Goal: Book appointment/travel/reservation

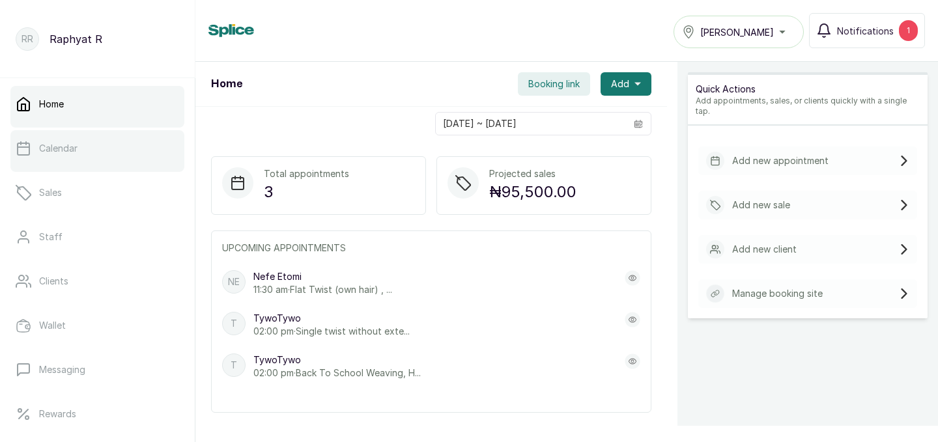
click at [154, 154] on link "Calendar" at bounding box center [97, 148] width 174 height 36
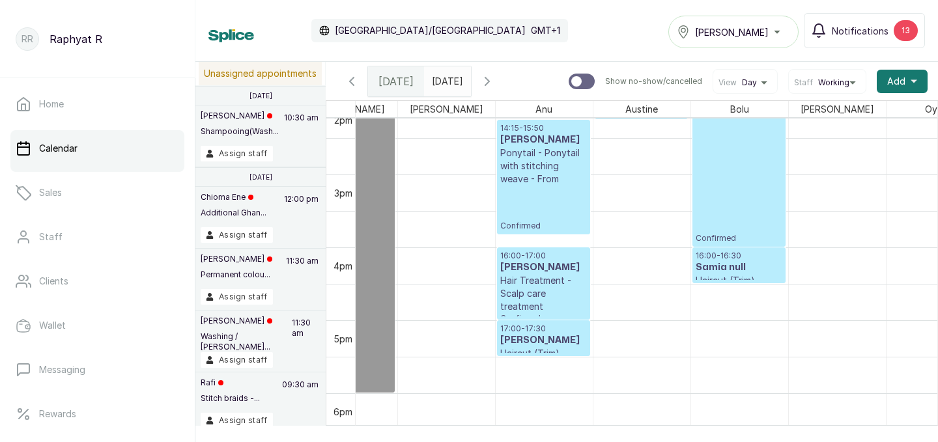
click at [781, 26] on div "Tasala Lekki" at bounding box center [733, 32] width 113 height 16
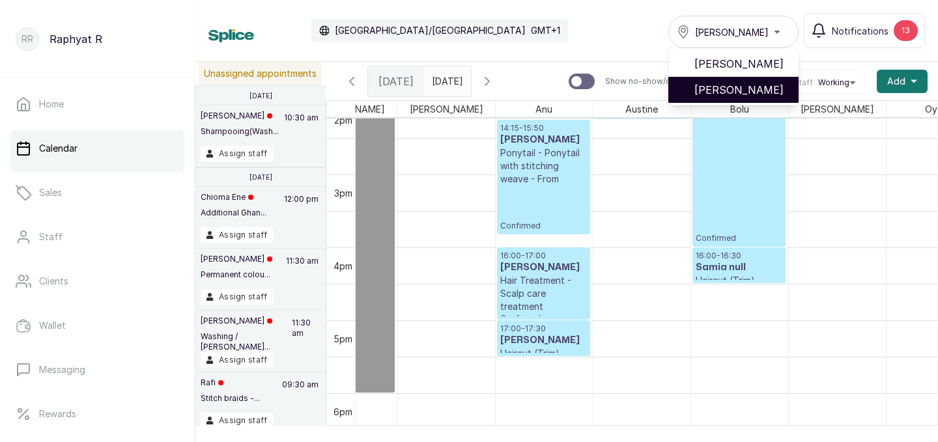
click at [768, 95] on span "[PERSON_NAME]" at bounding box center [741, 90] width 94 height 16
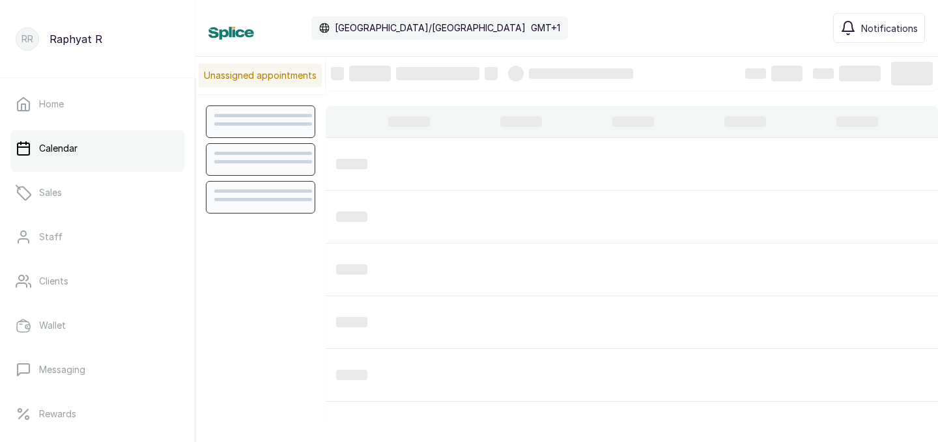
scroll to position [438, 0]
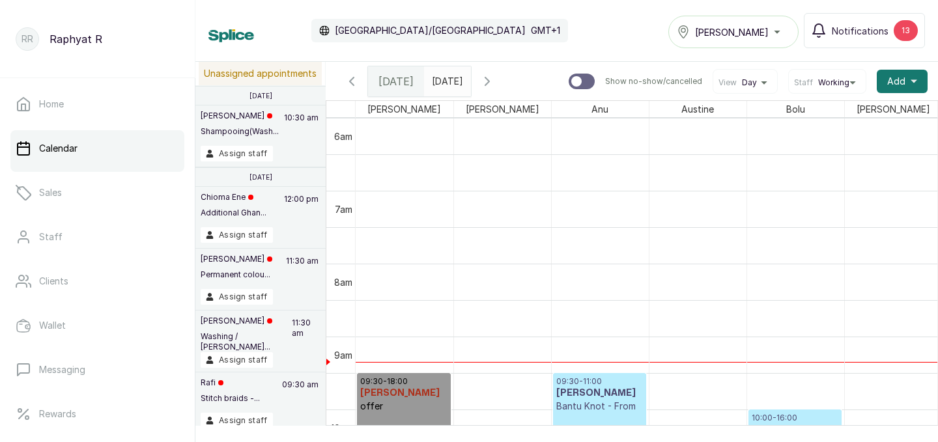
click at [765, 28] on div "Tasala Lekki" at bounding box center [733, 32] width 113 height 16
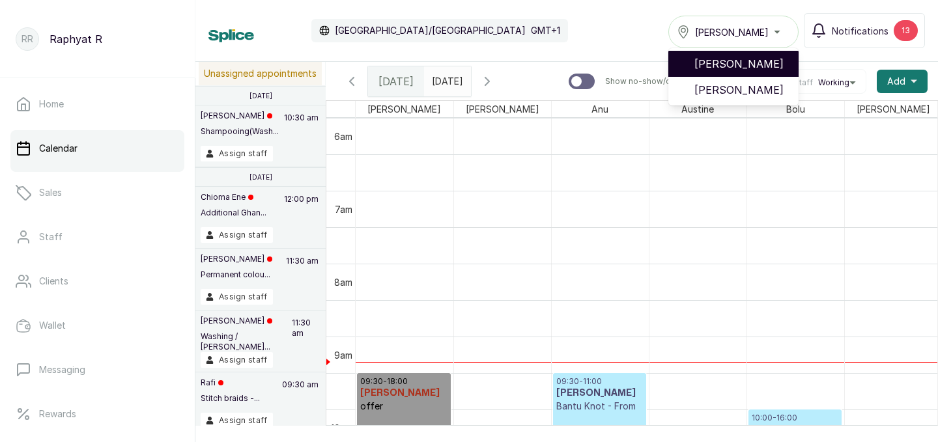
click at [752, 55] on li "[PERSON_NAME]" at bounding box center [733, 64] width 130 height 26
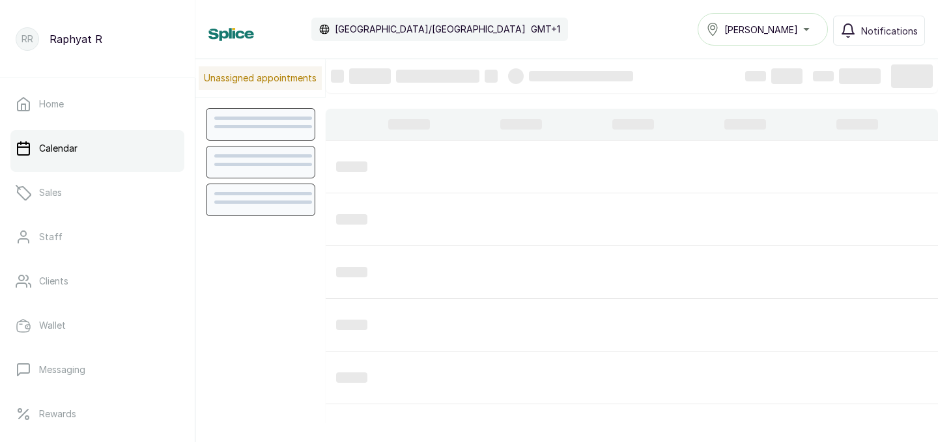
scroll to position [438, 0]
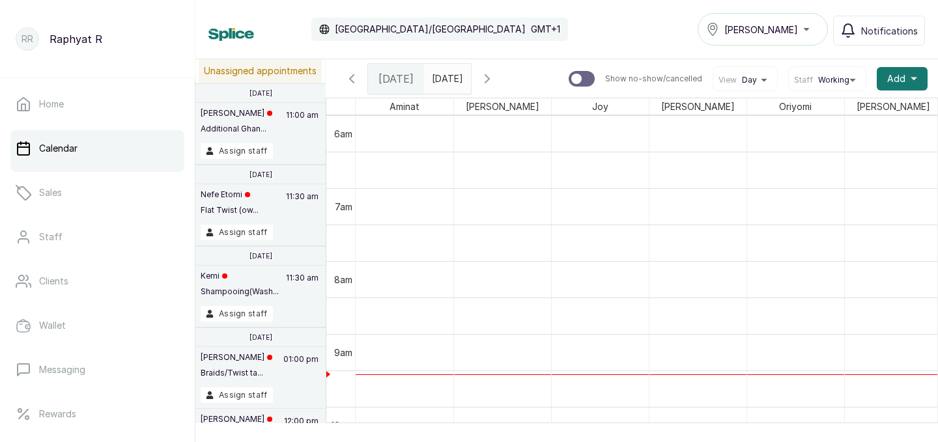
type input "dd/MM/yyyy"
click at [446, 79] on input "dd/MM/yyyy" at bounding box center [435, 75] width 21 height 22
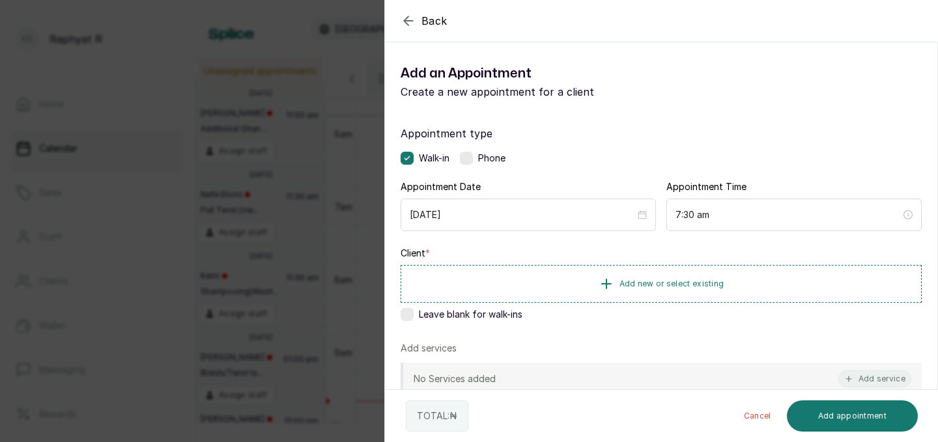
click at [410, 20] on icon "button" at bounding box center [409, 21] width 16 height 16
type input "dd/MM/yyyy"
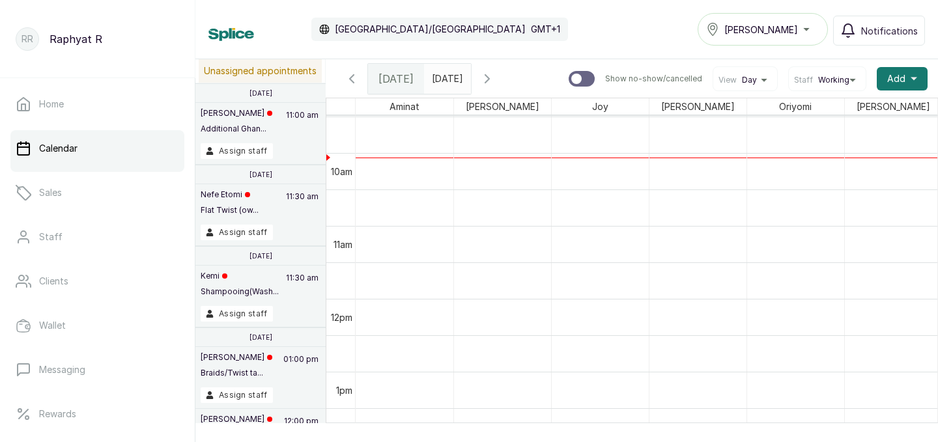
scroll to position [703, 0]
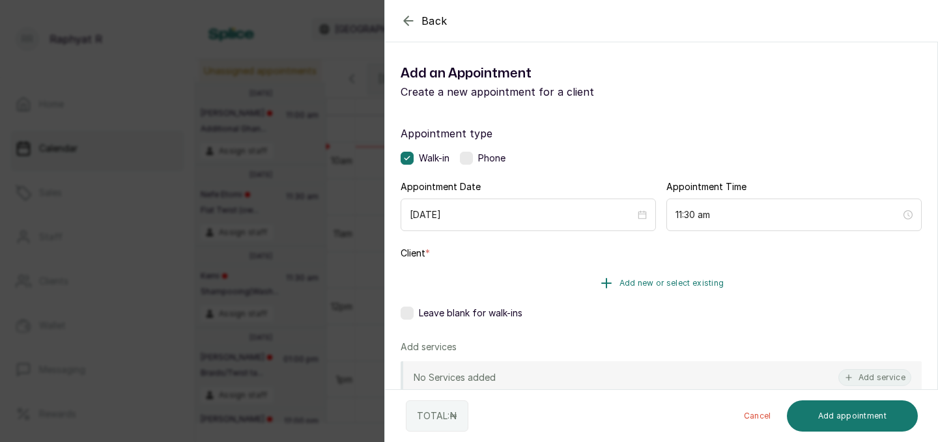
click at [637, 278] on span "Add new or select existing" at bounding box center [671, 283] width 105 height 10
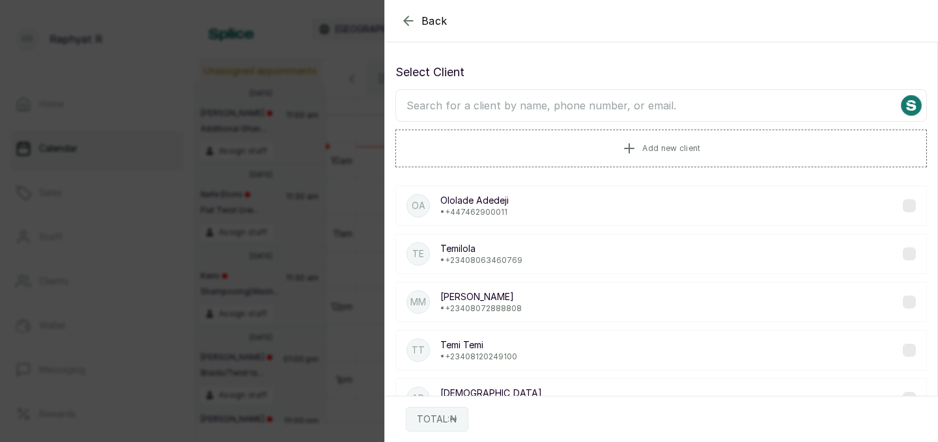
click at [416, 102] on input "text" at bounding box center [661, 105] width 532 height 33
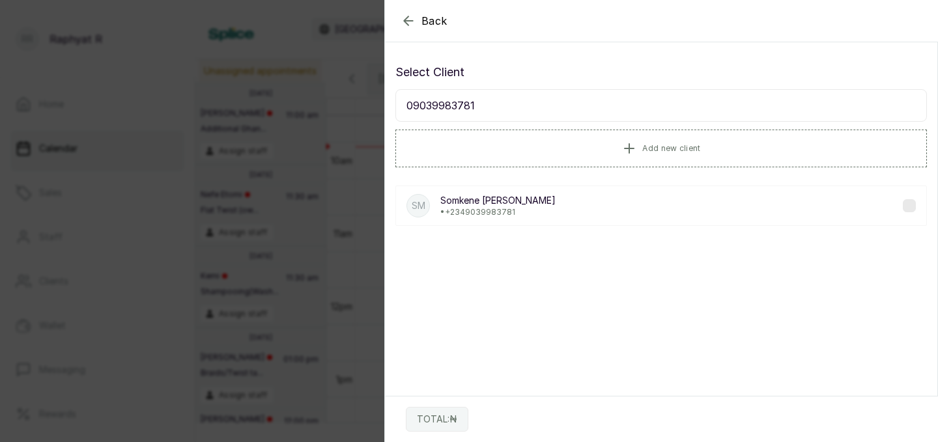
type input "09039983781"
click at [479, 200] on p "Somkene Madichie" at bounding box center [497, 200] width 115 height 13
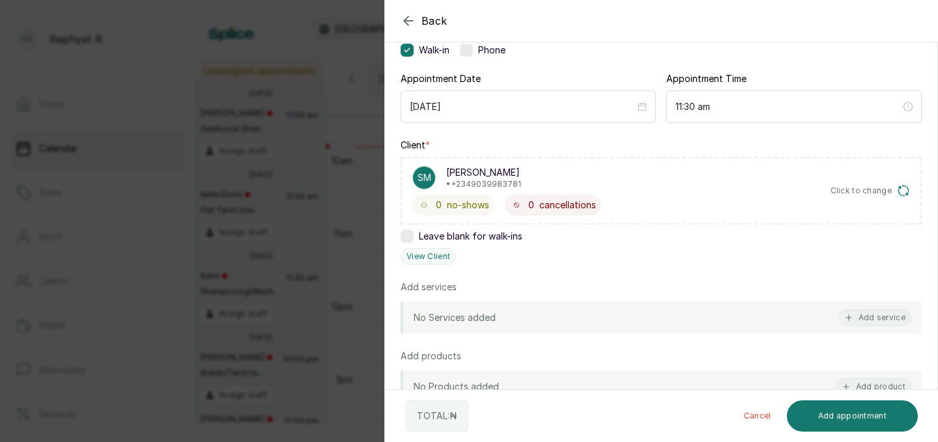
scroll to position [115, 0]
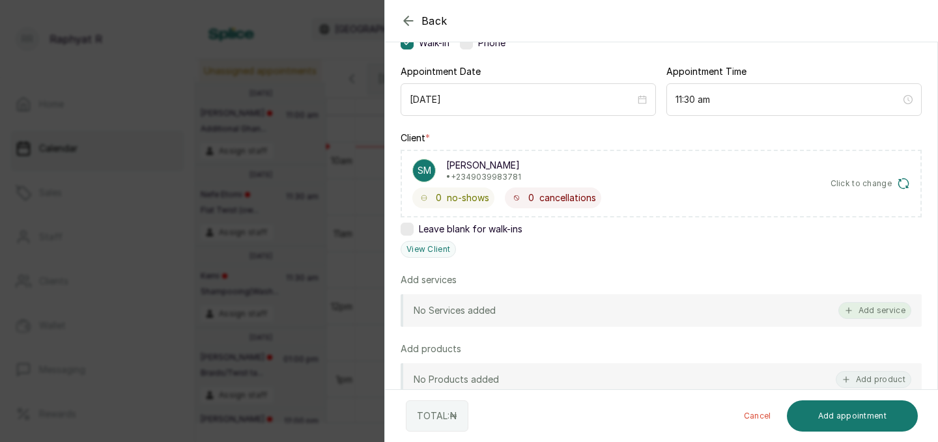
click at [877, 302] on button "Add service" at bounding box center [874, 310] width 73 height 17
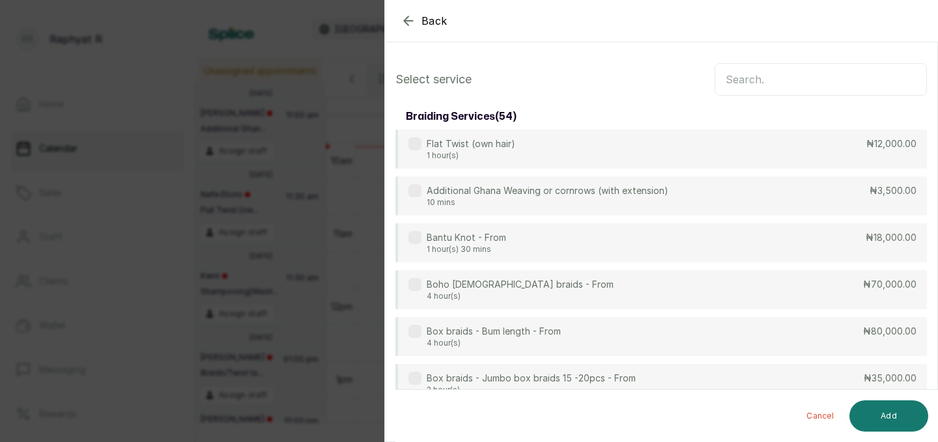
click at [732, 83] on input "text" at bounding box center [821, 79] width 212 height 33
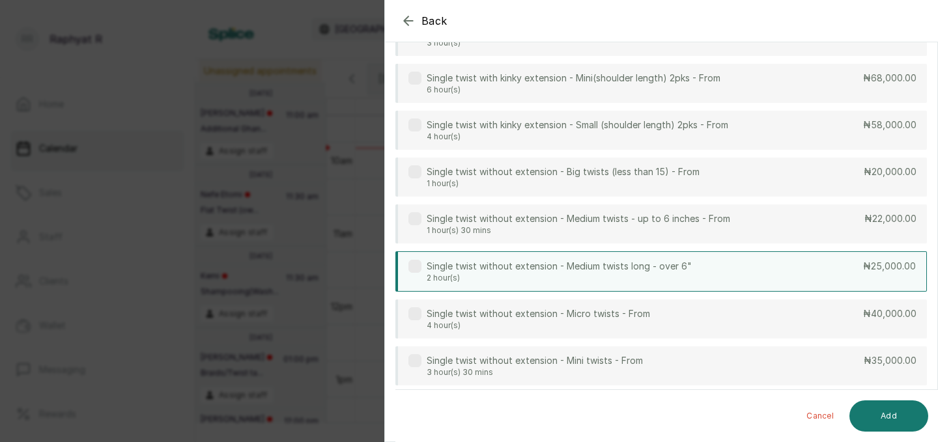
type input "twist"
click at [784, 281] on div "Single twist without extension - Medium twists long - over 6" 2 hour(s) ₦25,000…" at bounding box center [661, 271] width 532 height 40
click at [893, 412] on button "Add" at bounding box center [888, 416] width 79 height 31
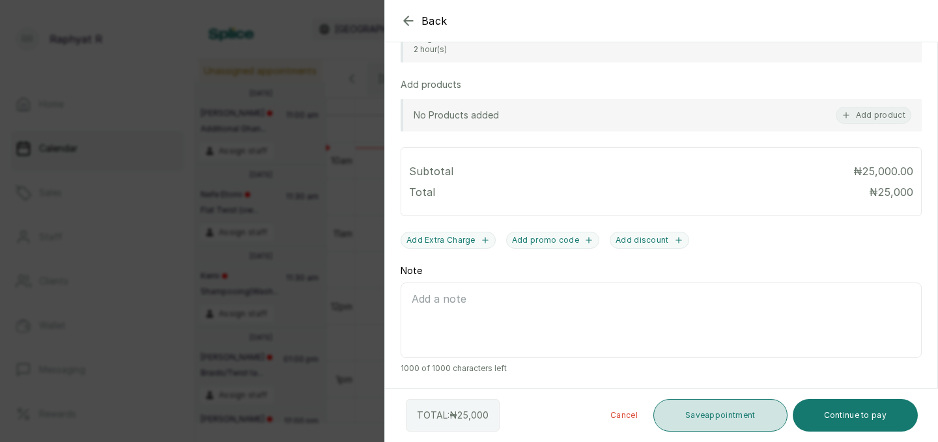
click at [708, 407] on button "Save appointment" at bounding box center [720, 415] width 134 height 33
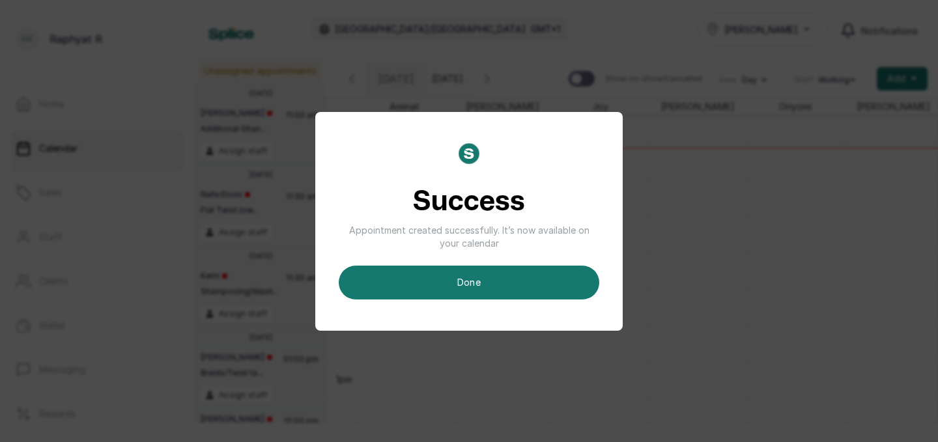
type input "dd/MM/yyyy"
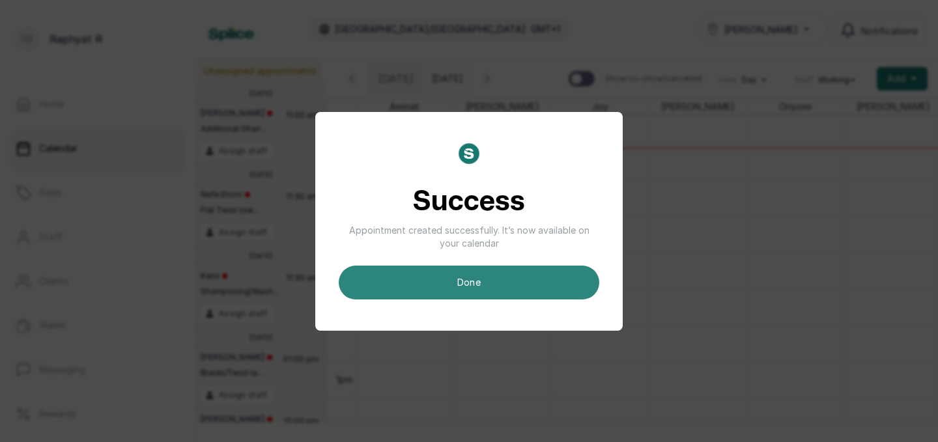
click at [538, 284] on button "done" at bounding box center [469, 283] width 261 height 34
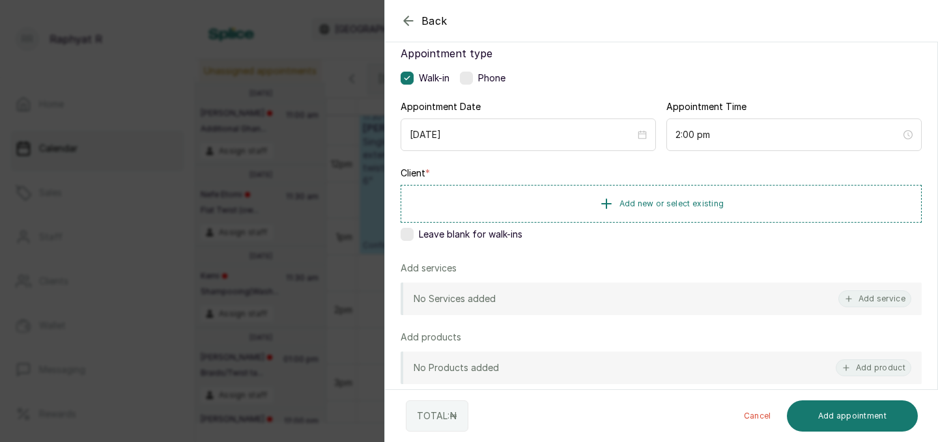
scroll to position [109, 0]
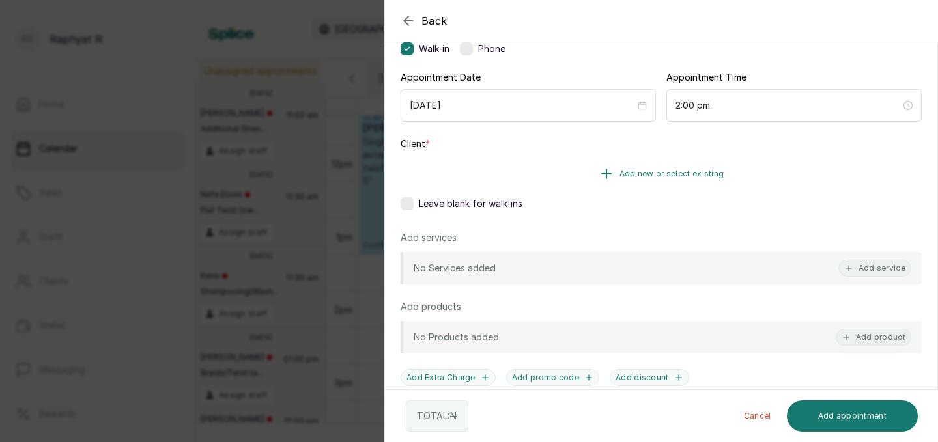
click at [716, 175] on span "Add new or select existing" at bounding box center [671, 174] width 105 height 10
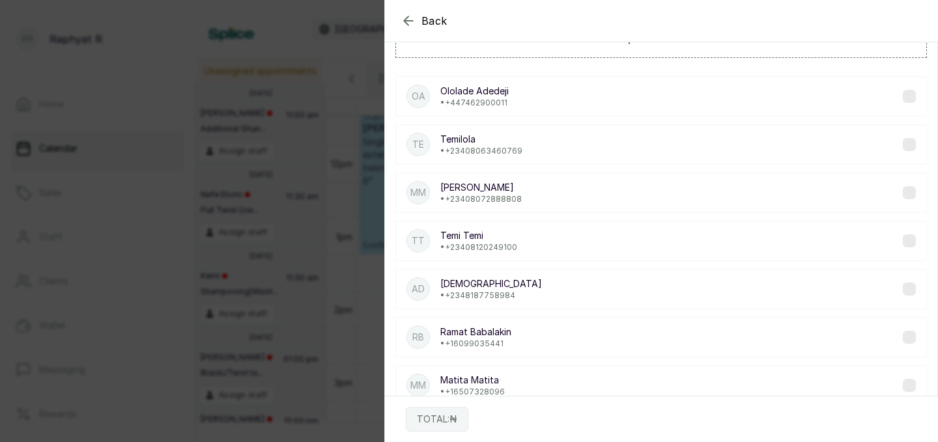
scroll to position [0, 0]
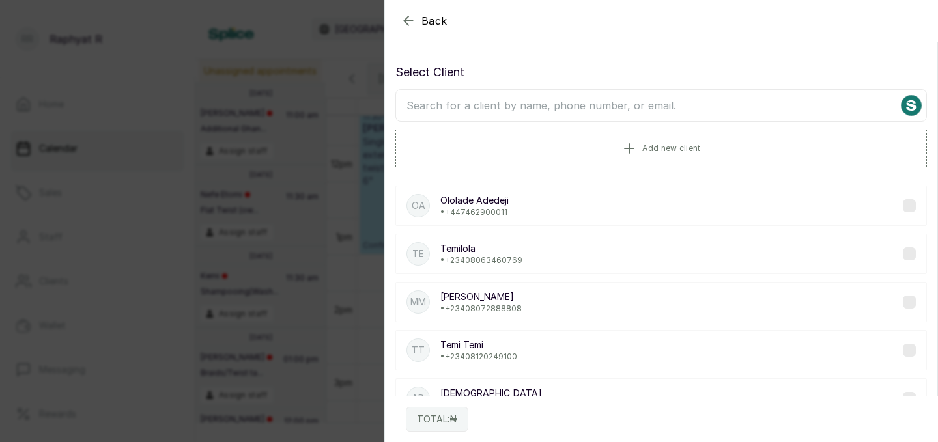
click at [405, 104] on input "text" at bounding box center [661, 105] width 532 height 33
type input "0"
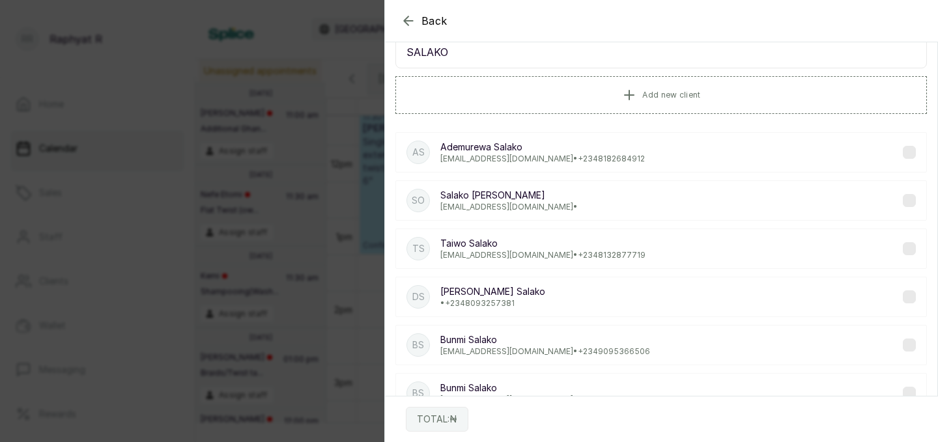
scroll to position [57, 0]
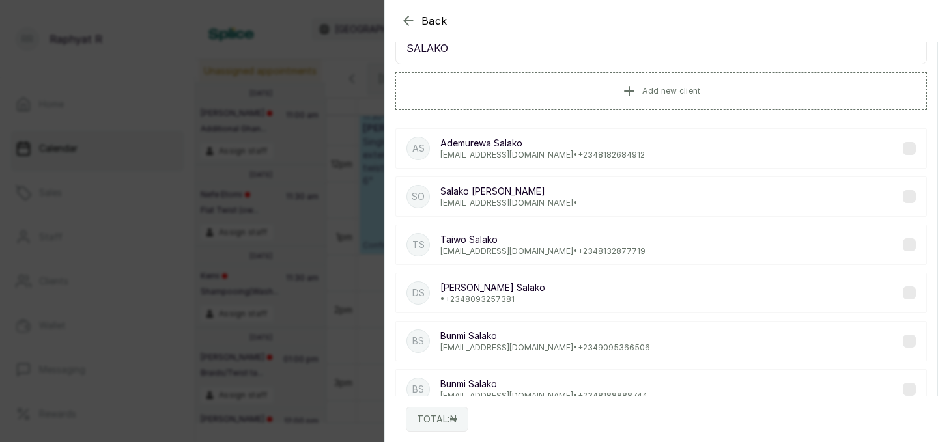
type input "SALAKO"
click at [548, 344] on p "bokenu@gmail.com • +234 9095366506" at bounding box center [545, 348] width 210 height 10
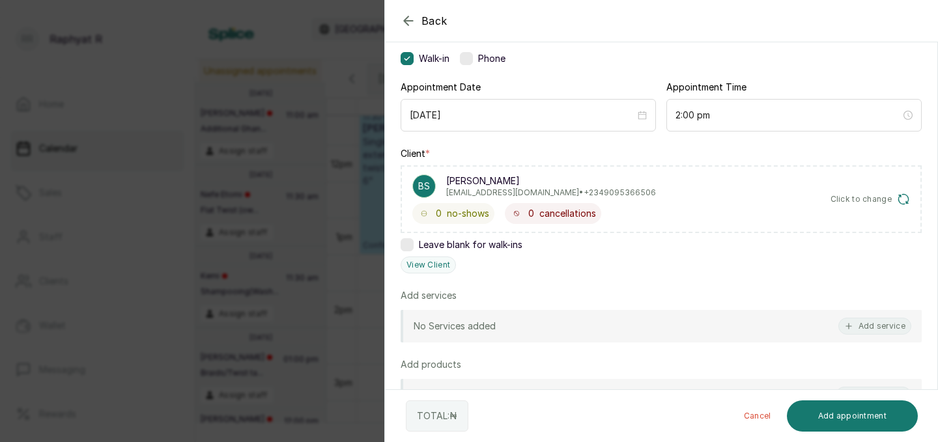
scroll to position [192, 0]
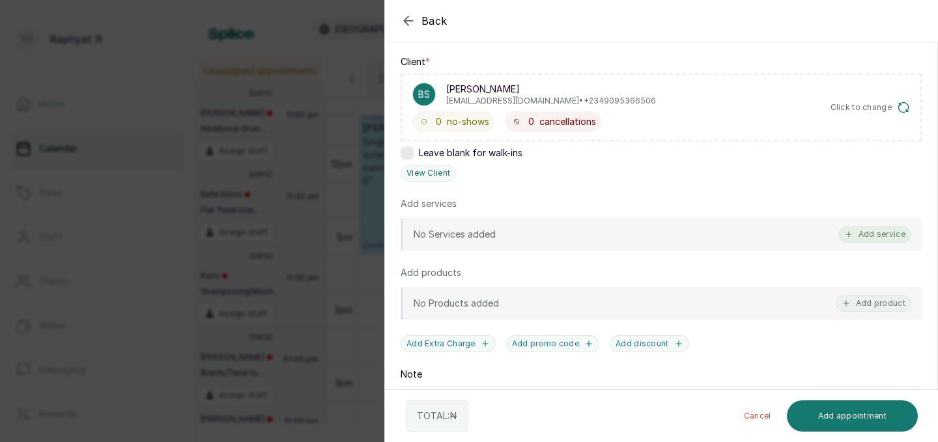
click at [877, 229] on button "Add service" at bounding box center [874, 234] width 73 height 17
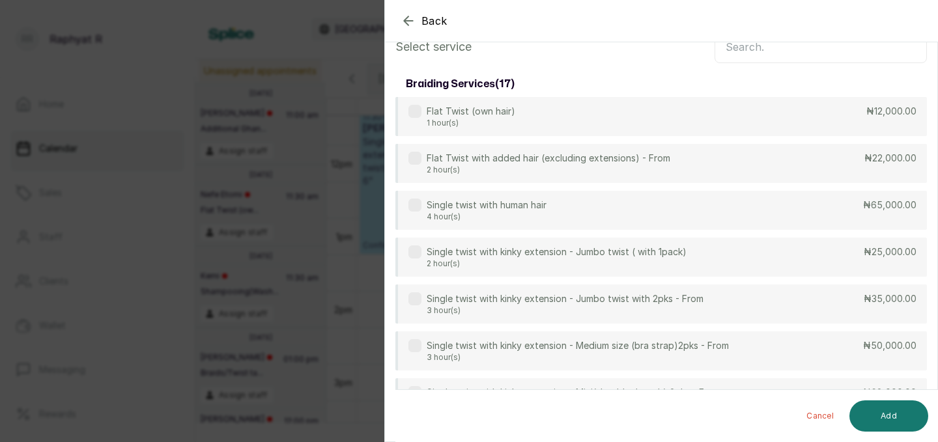
scroll to position [0, 0]
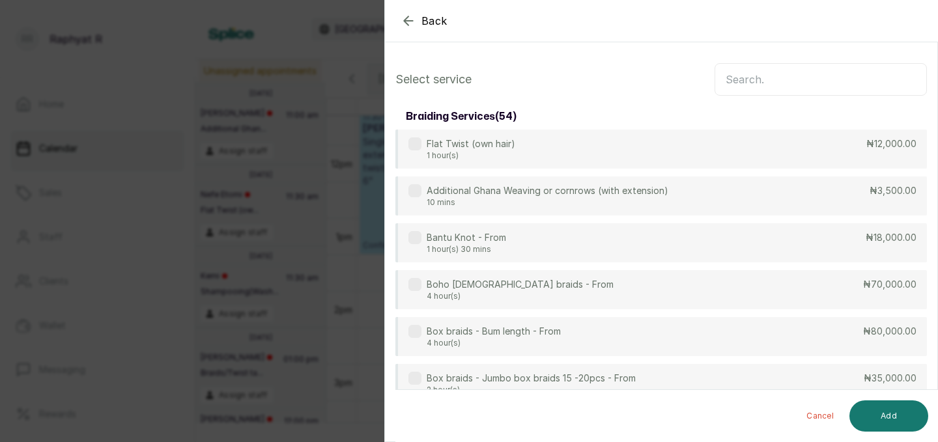
click at [739, 76] on input "text" at bounding box center [821, 79] width 212 height 33
type input "T"
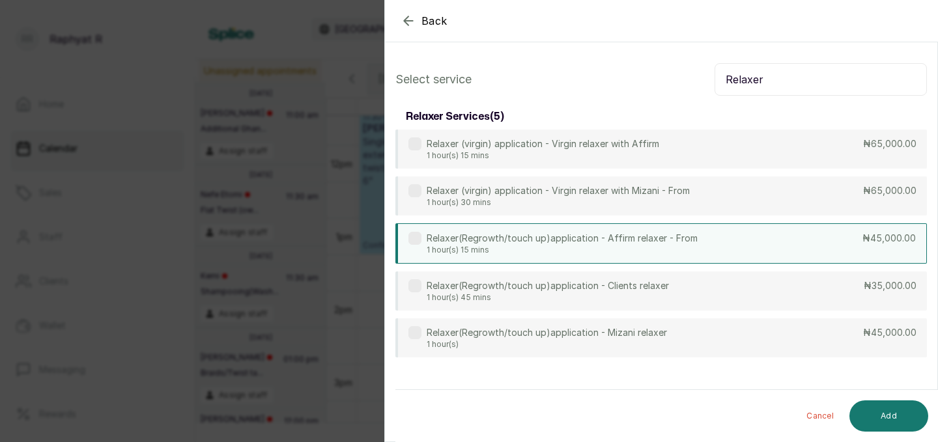
type input "Relaxer"
click at [715, 255] on div "Relaxer(Regrowth/touch up)application - Affirm relaxer - From 1 hour(s) 15 mins…" at bounding box center [661, 243] width 532 height 40
click at [895, 416] on button "Add" at bounding box center [888, 416] width 79 height 31
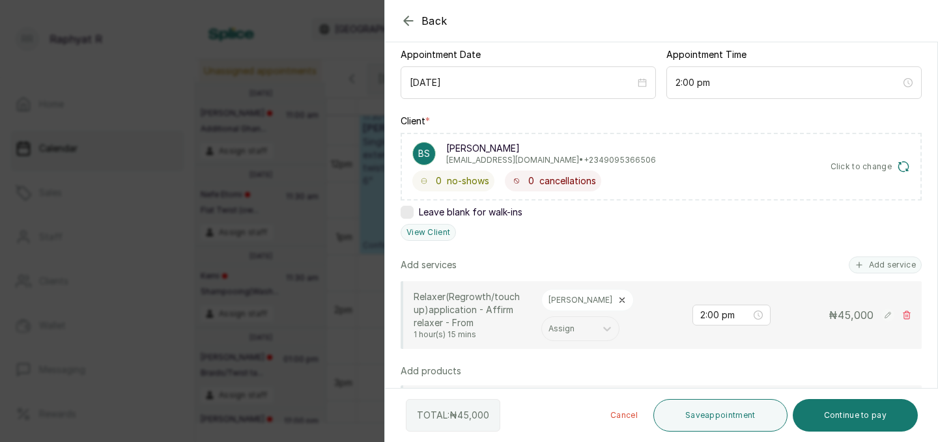
scroll to position [126, 0]
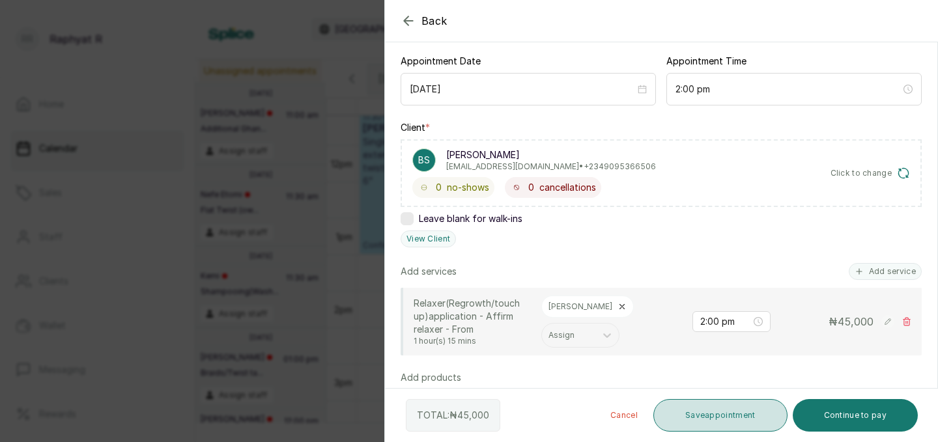
click at [719, 410] on button "Save appointment" at bounding box center [720, 415] width 134 height 33
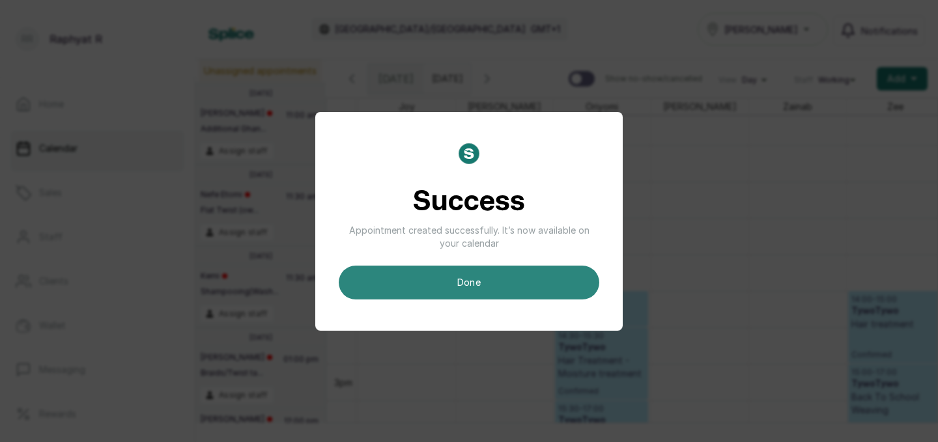
click at [474, 273] on button "done" at bounding box center [469, 283] width 261 height 34
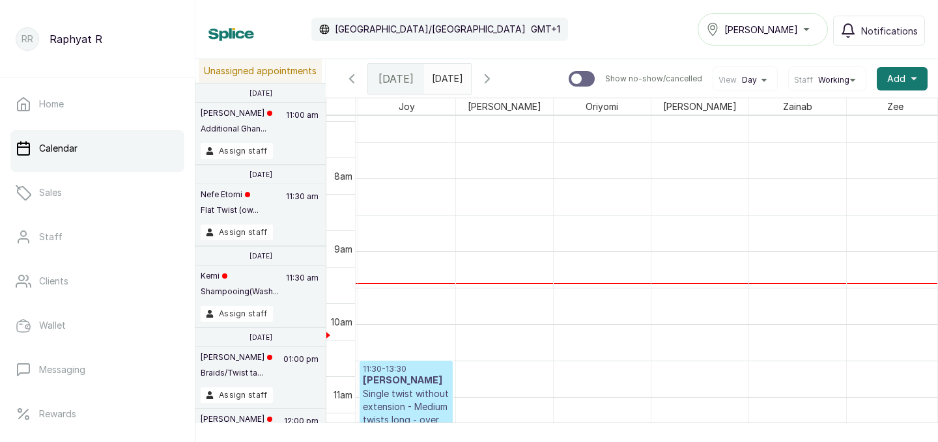
scroll to position [625, 0]
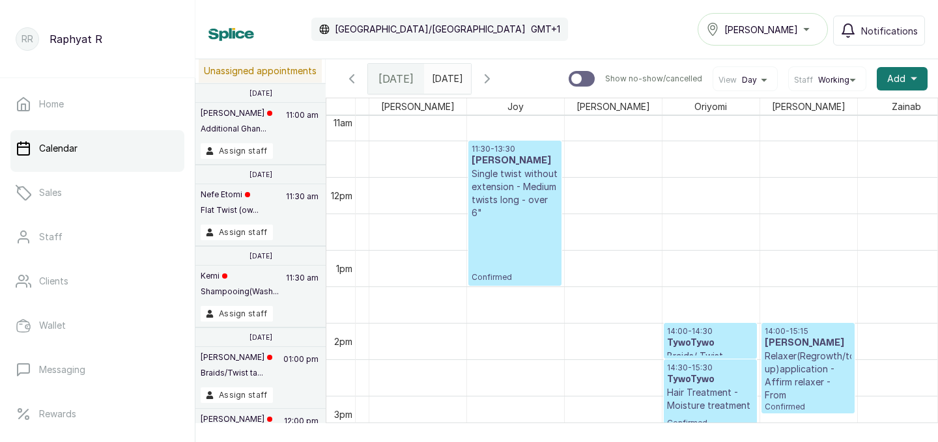
click at [495, 79] on icon "button" at bounding box center [487, 79] width 16 height 16
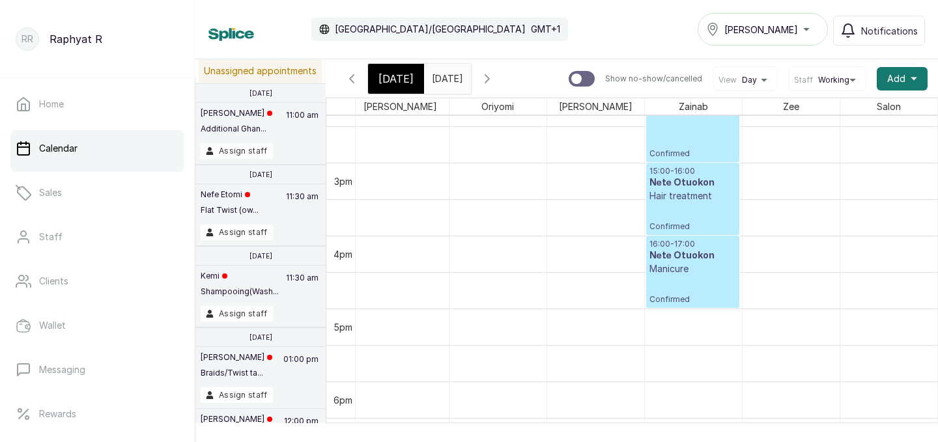
scroll to position [952, 0]
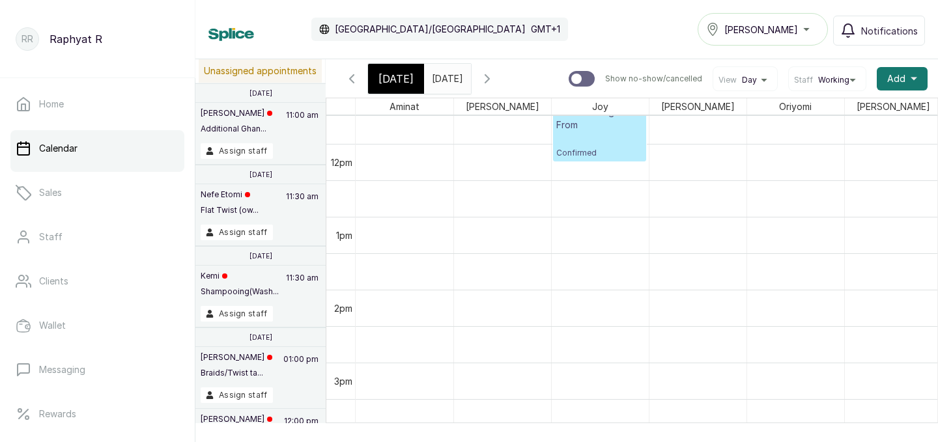
click at [495, 76] on icon "button" at bounding box center [487, 79] width 16 height 16
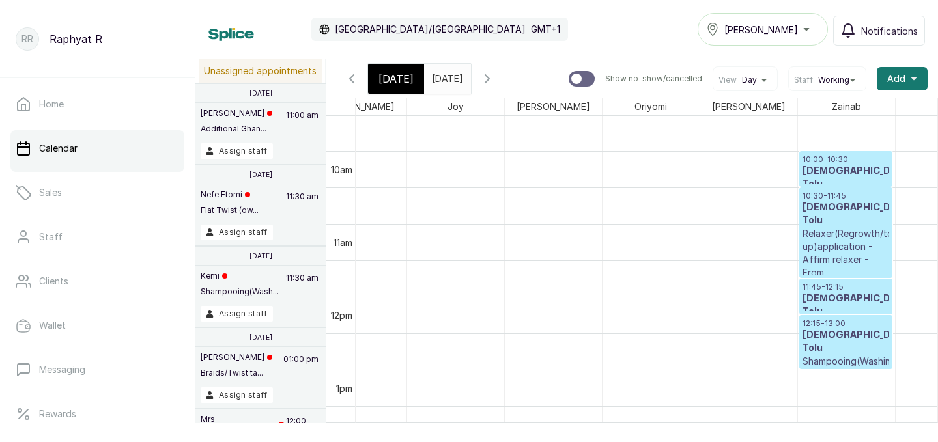
click at [489, 75] on icon "button" at bounding box center [487, 79] width 4 height 8
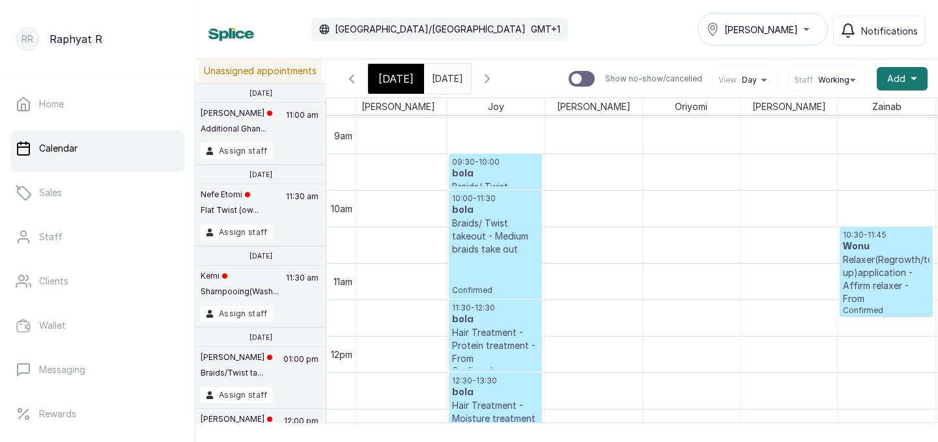
click at [405, 76] on span "Today" at bounding box center [395, 79] width 35 height 16
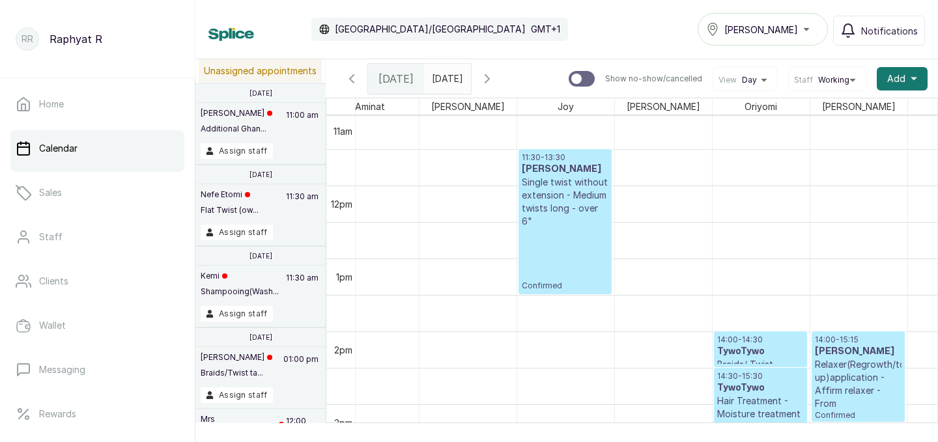
click at [350, 78] on icon "button" at bounding box center [352, 79] width 16 height 16
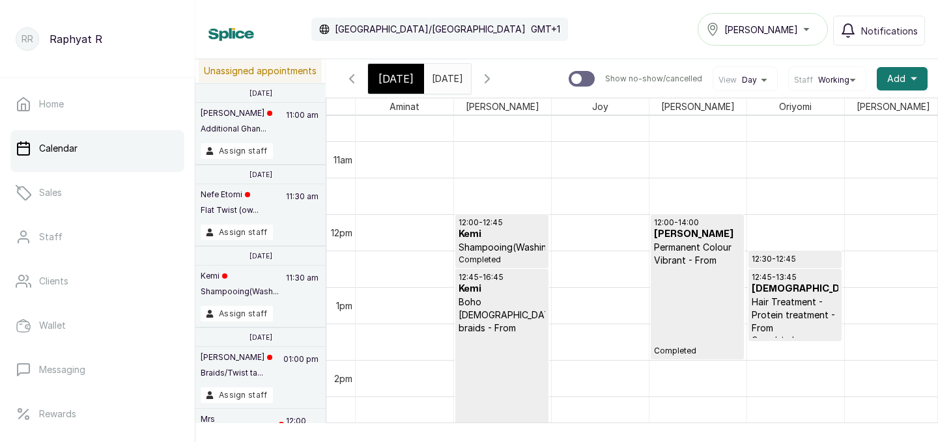
click at [402, 71] on span "Today" at bounding box center [395, 79] width 35 height 16
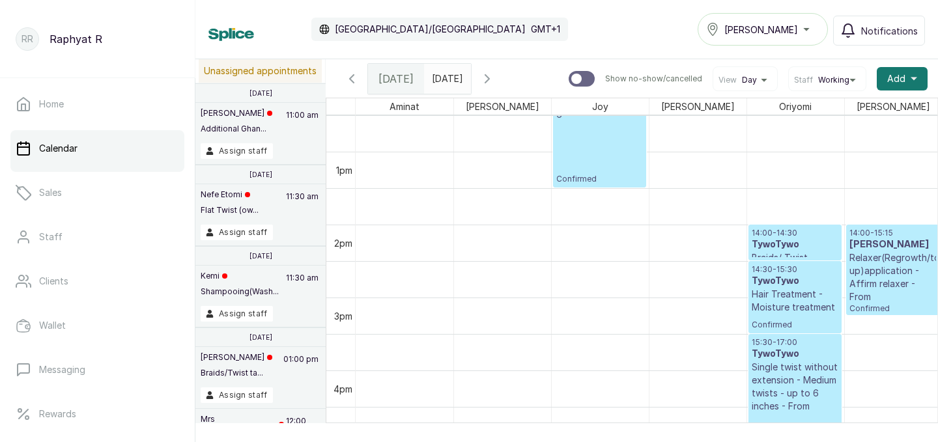
click at [810, 31] on div "[PERSON_NAME]" at bounding box center [762, 29] width 113 height 16
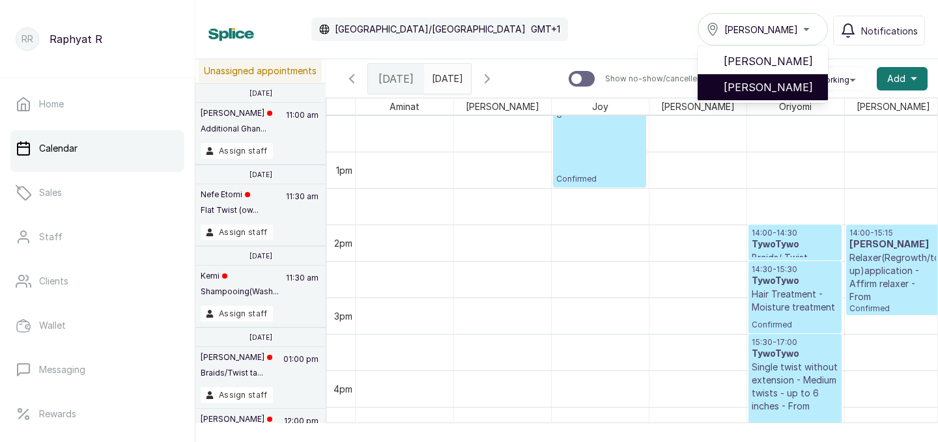
click at [783, 87] on span "Tasala Lekki" at bounding box center [771, 87] width 94 height 16
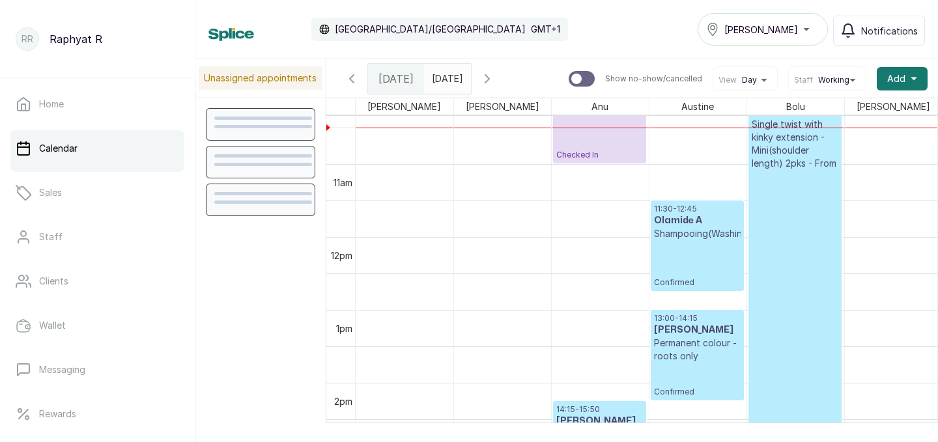
scroll to position [782, 0]
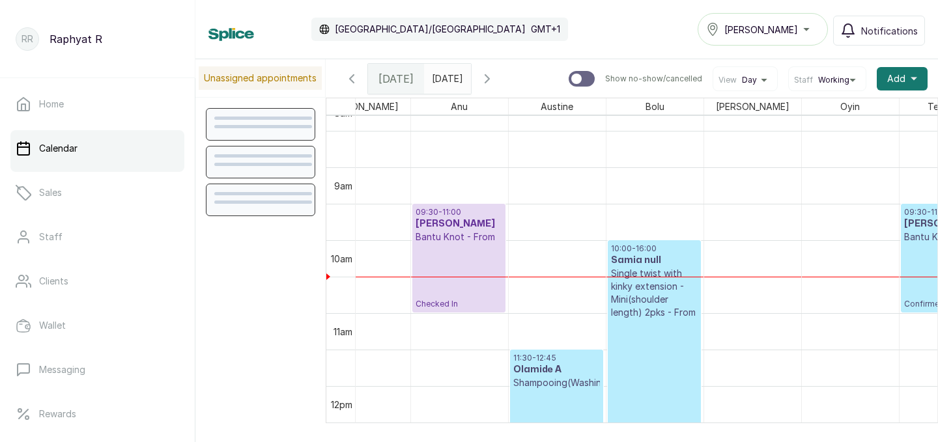
click at [812, 28] on div "Tasala Lekki" at bounding box center [762, 29] width 113 height 16
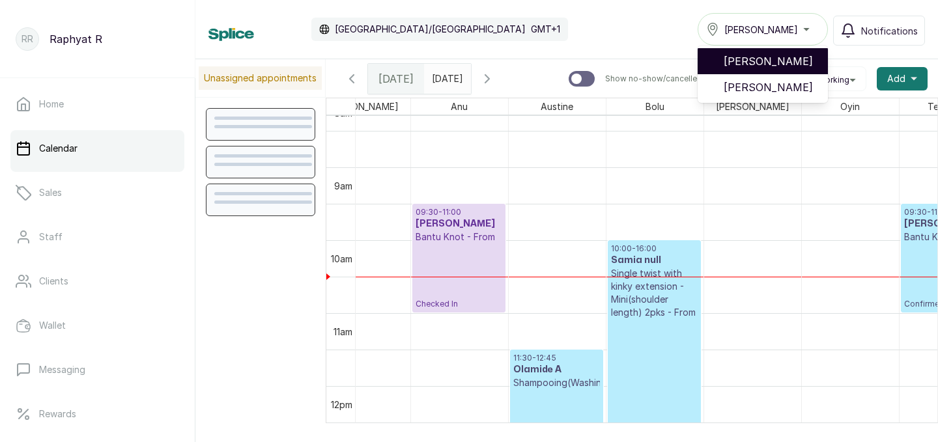
click at [799, 54] on span "[PERSON_NAME]" at bounding box center [771, 61] width 94 height 16
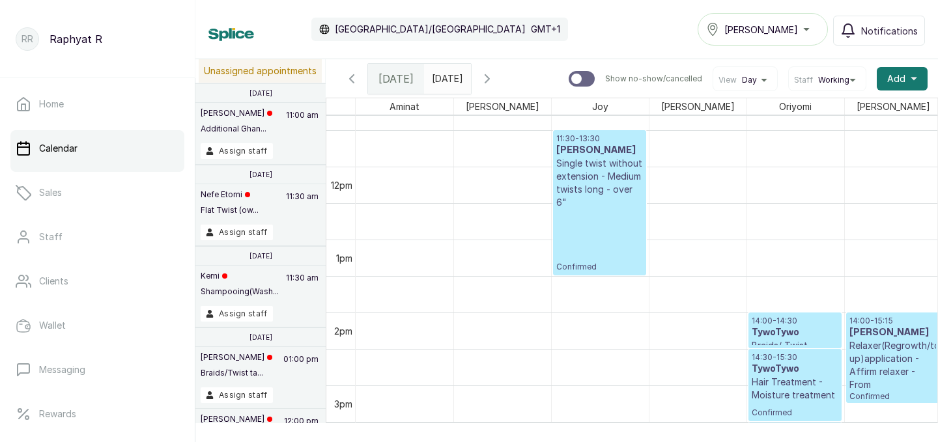
scroll to position [0, 1]
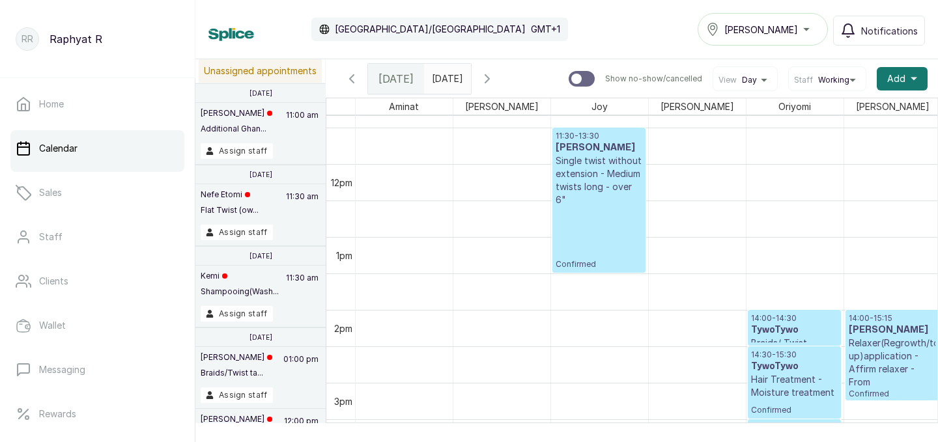
click at [489, 77] on icon "button" at bounding box center [487, 79] width 4 height 8
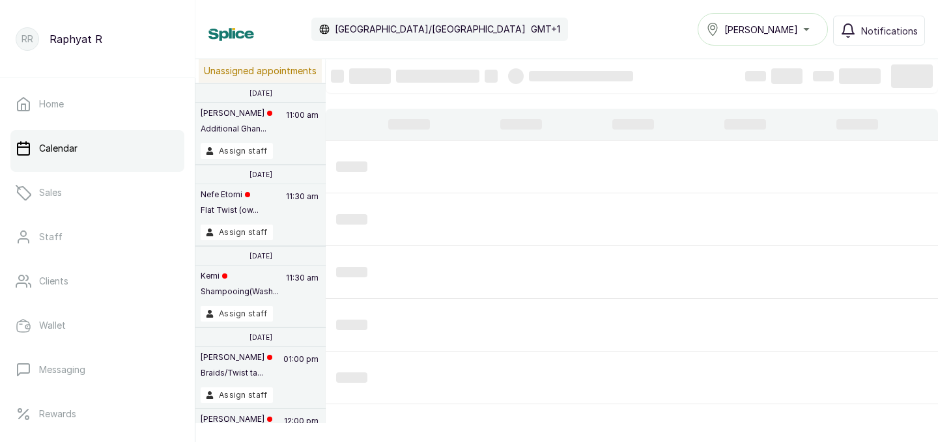
scroll to position [438, 0]
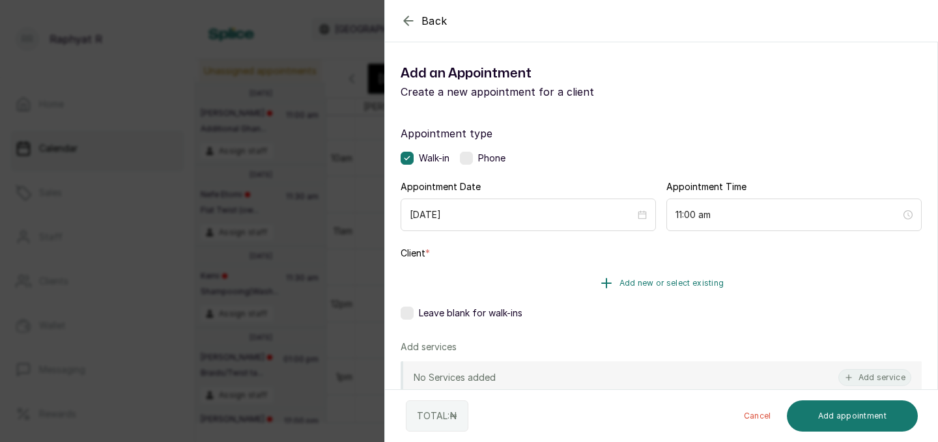
click at [615, 276] on button "Add new or select existing" at bounding box center [661, 283] width 521 height 36
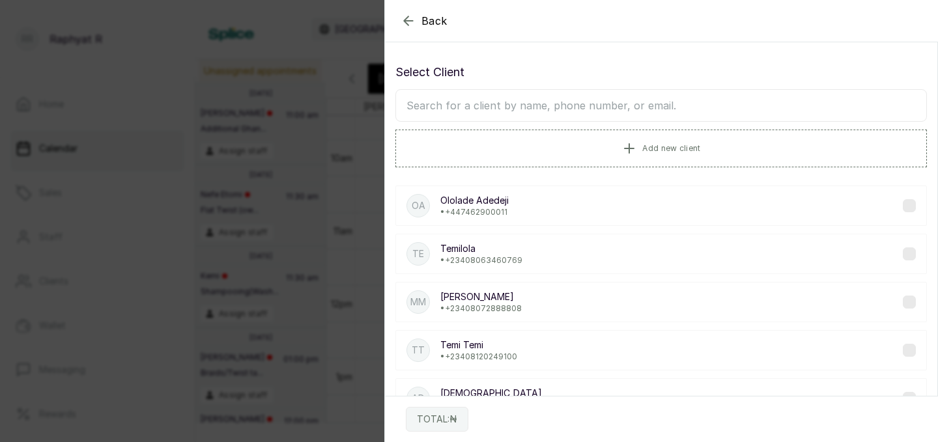
click at [419, 104] on input "text" at bounding box center [661, 105] width 532 height 33
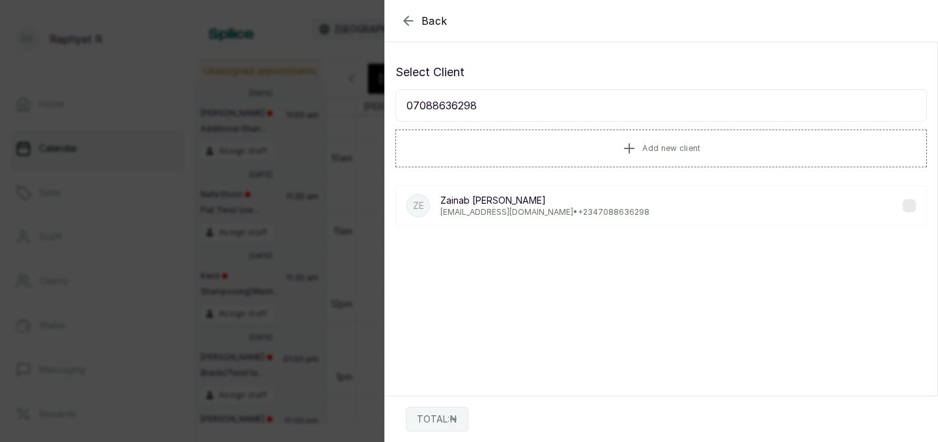
type input "07088636298"
click at [545, 208] on p "flakkee2000@yahoo.com • +234 7088636298" at bounding box center [544, 212] width 209 height 10
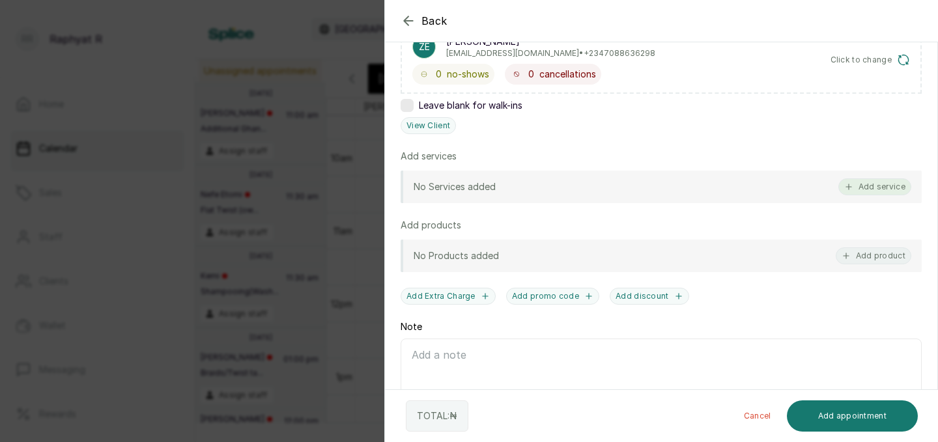
click at [886, 180] on button "Add service" at bounding box center [874, 186] width 73 height 17
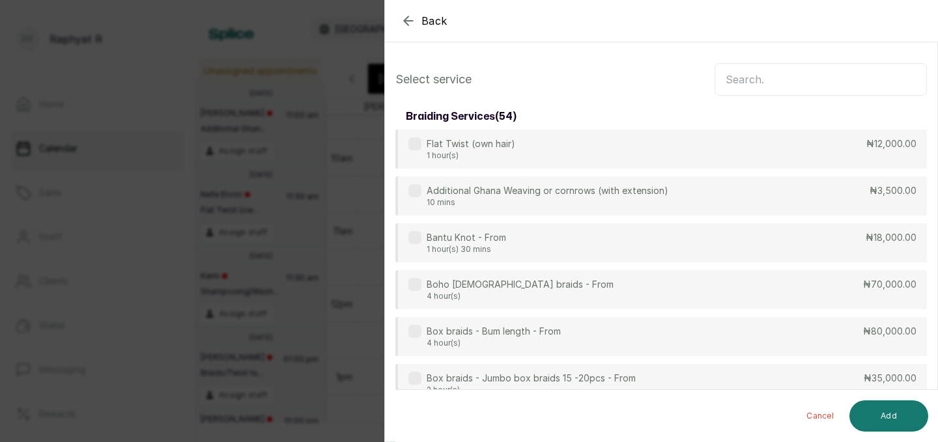
click at [726, 77] on input "text" at bounding box center [821, 79] width 212 height 33
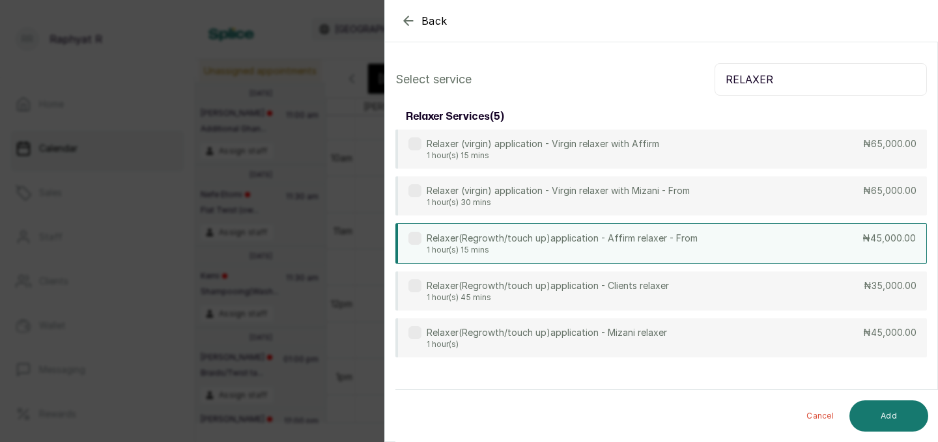
type input "RELAXER"
click at [683, 246] on p "1 hour(s) 15 mins" at bounding box center [562, 250] width 271 height 10
click at [897, 407] on button "Add" at bounding box center [888, 416] width 79 height 31
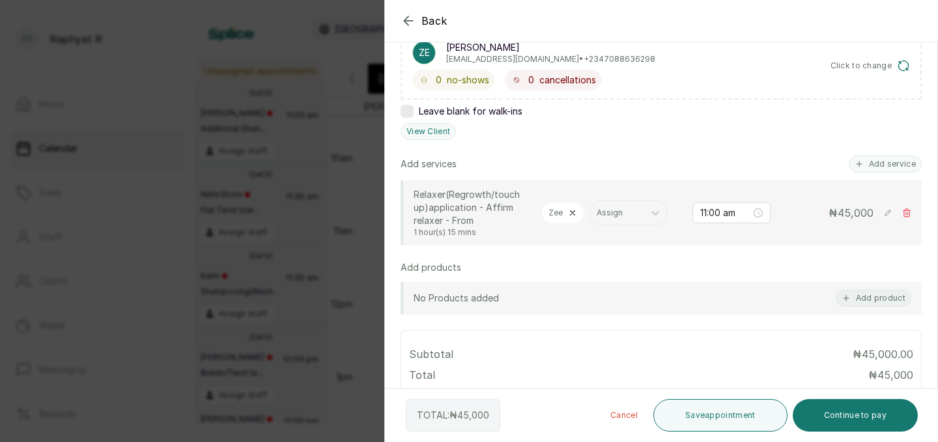
scroll to position [243, 0]
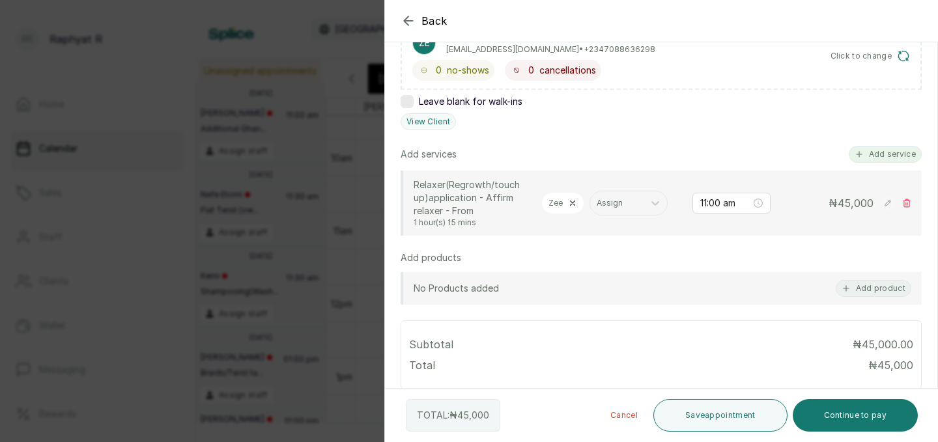
click at [881, 154] on button "Add service" at bounding box center [885, 154] width 73 height 17
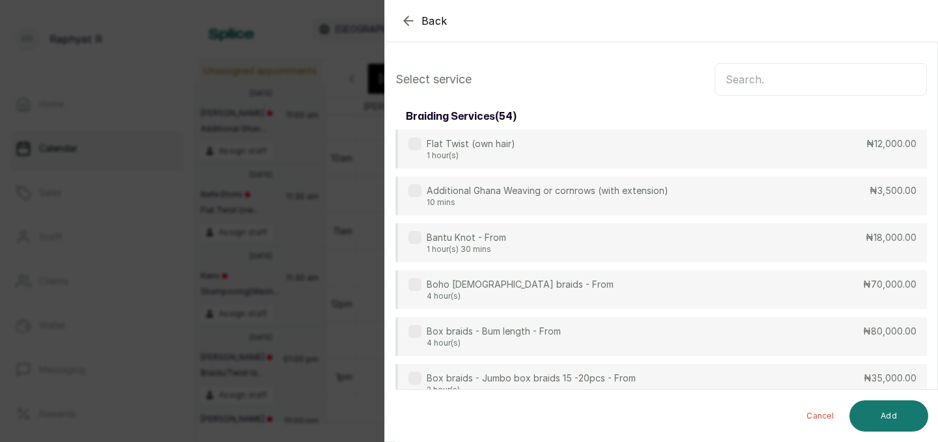
click at [769, 79] on input "text" at bounding box center [821, 79] width 212 height 33
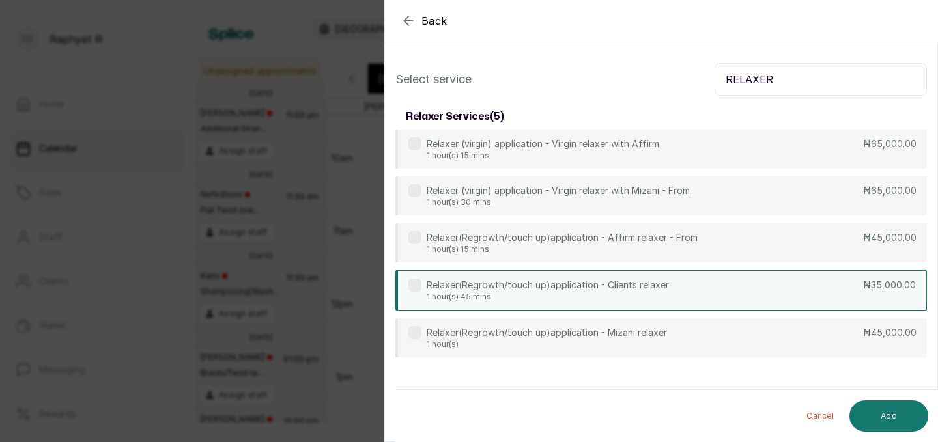
type input "RELAXER"
click at [767, 297] on div "Relaxer(Regrowth/touch up)application - Clients relaxer 1 hour(s) 45 mins ₦35,0…" at bounding box center [661, 290] width 532 height 40
click at [900, 420] on button "Add" at bounding box center [888, 416] width 79 height 31
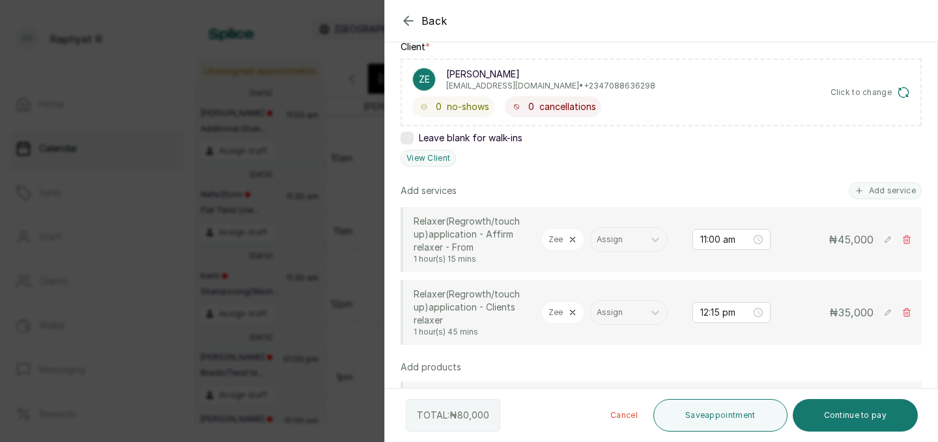
scroll to position [208, 0]
click at [907, 236] on icon at bounding box center [906, 238] width 7 height 8
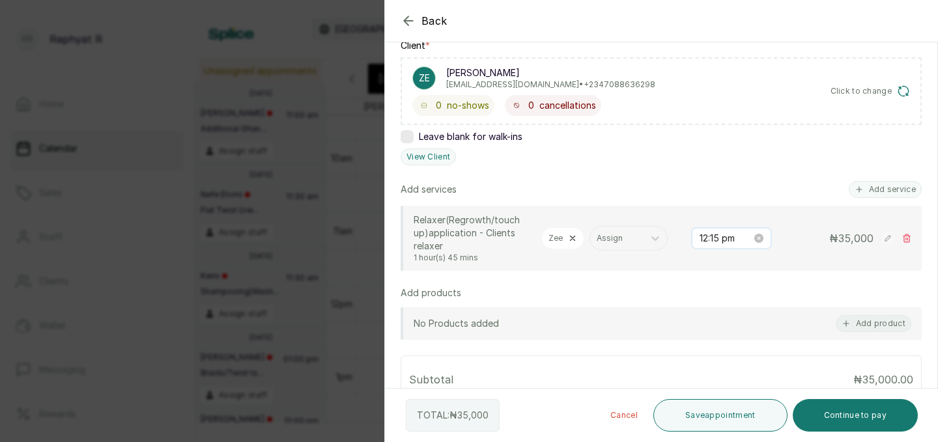
click at [718, 238] on input "12:15 pm" at bounding box center [726, 238] width 52 height 14
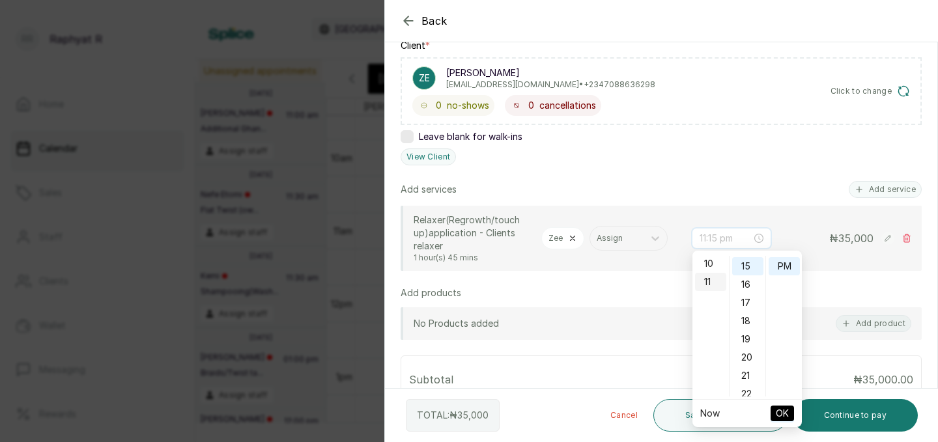
scroll to position [201, 0]
click at [708, 268] on div "11" at bounding box center [710, 265] width 31 height 18
click at [788, 268] on div "AM" at bounding box center [784, 265] width 31 height 18
click at [782, 406] on span "OK" at bounding box center [782, 413] width 13 height 25
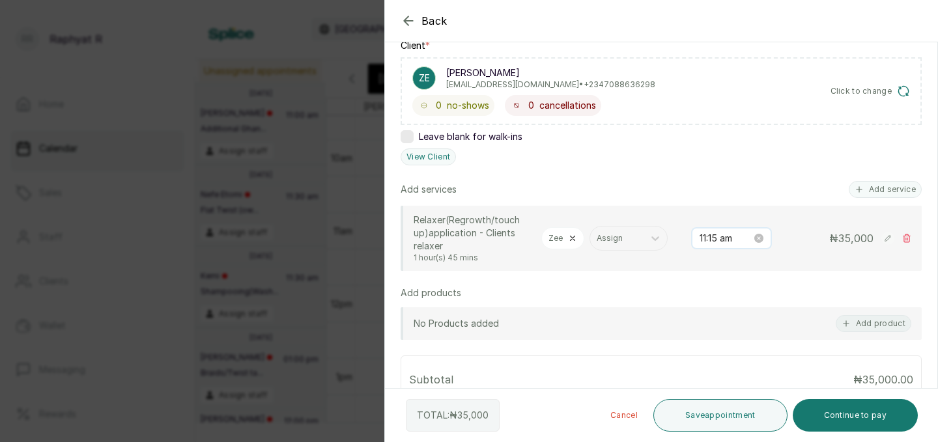
click at [717, 236] on input "11:15 am" at bounding box center [726, 238] width 52 height 14
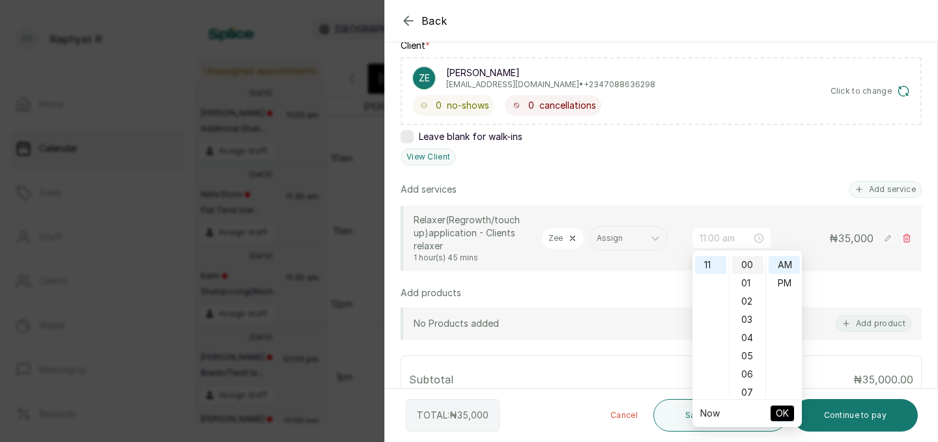
click at [746, 257] on div "00" at bounding box center [747, 265] width 31 height 18
type input "11:00 am"
click at [786, 413] on span "OK" at bounding box center [782, 413] width 13 height 25
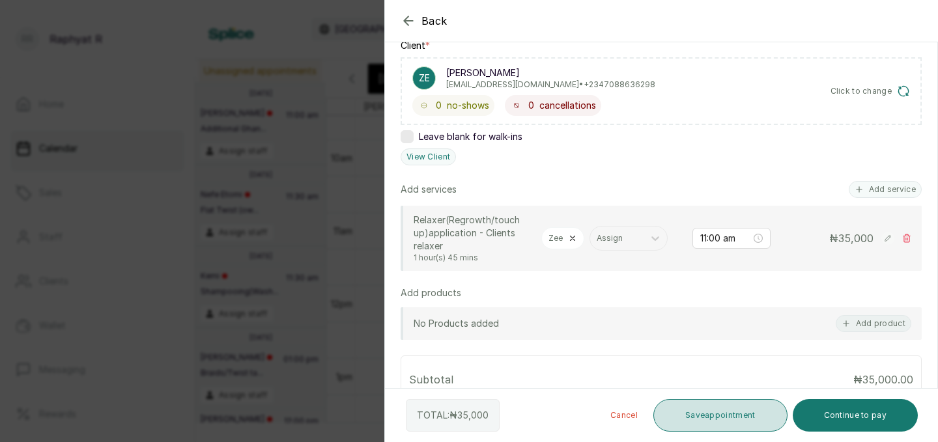
click at [698, 416] on button "Save appointment" at bounding box center [720, 415] width 134 height 33
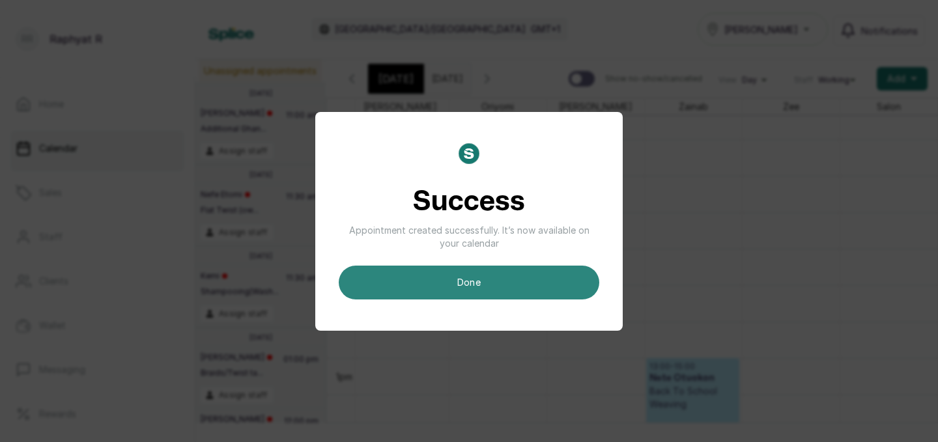
click at [481, 273] on button "done" at bounding box center [469, 283] width 261 height 34
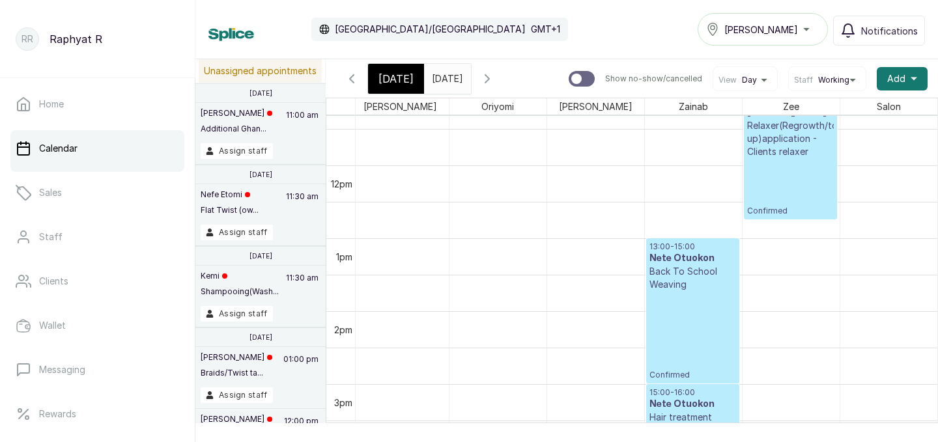
scroll to position [799, 0]
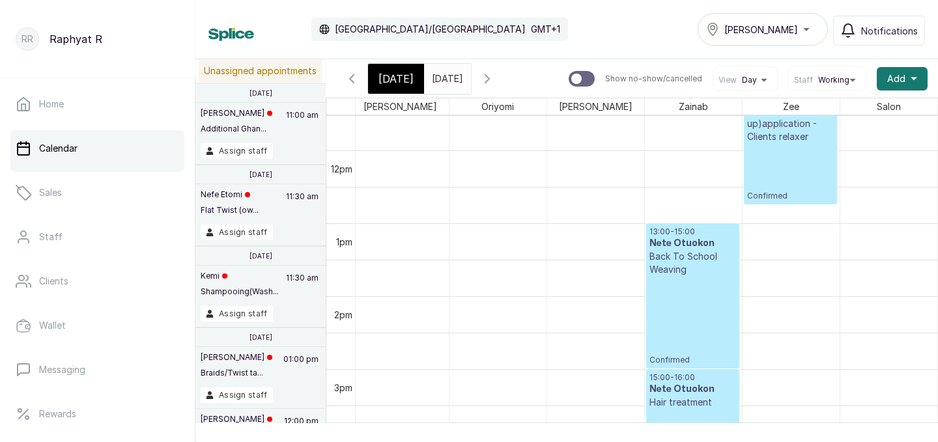
click at [401, 72] on span "Today" at bounding box center [395, 79] width 35 height 16
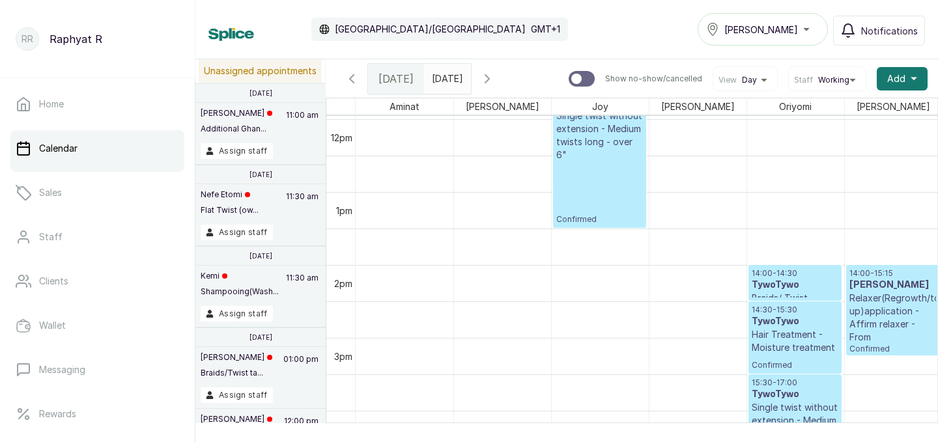
scroll to position [892, 0]
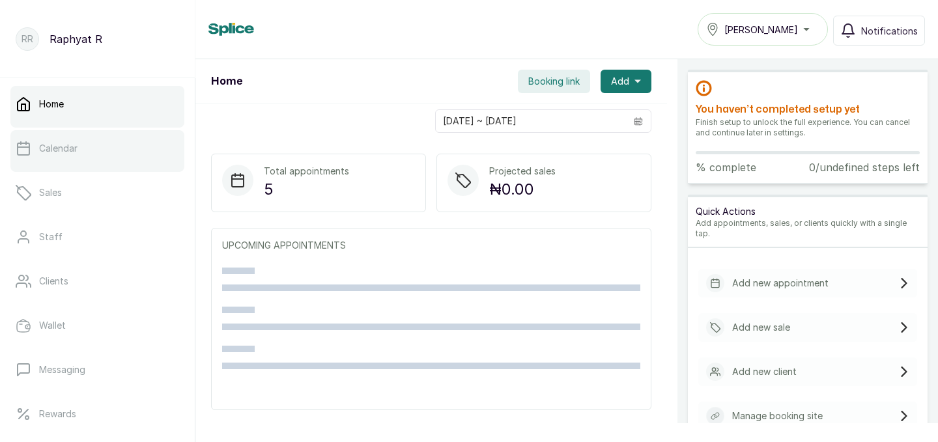
click at [63, 143] on p "Calendar" at bounding box center [58, 148] width 38 height 13
